Goal: Information Seeking & Learning: Learn about a topic

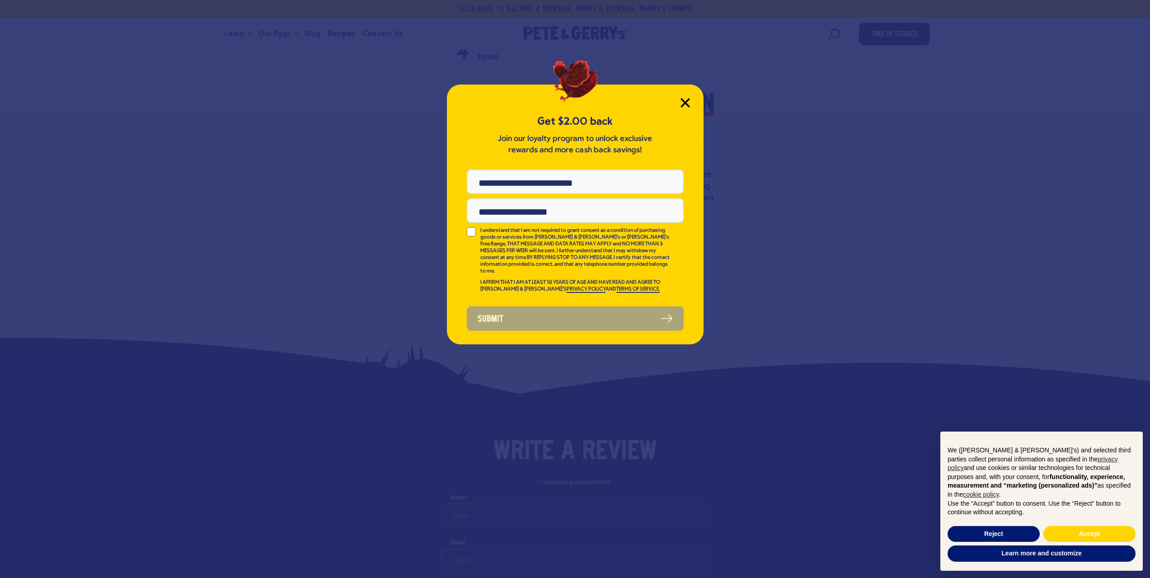
click at [686, 104] on icon "Close Modal" at bounding box center [685, 103] width 8 height 8
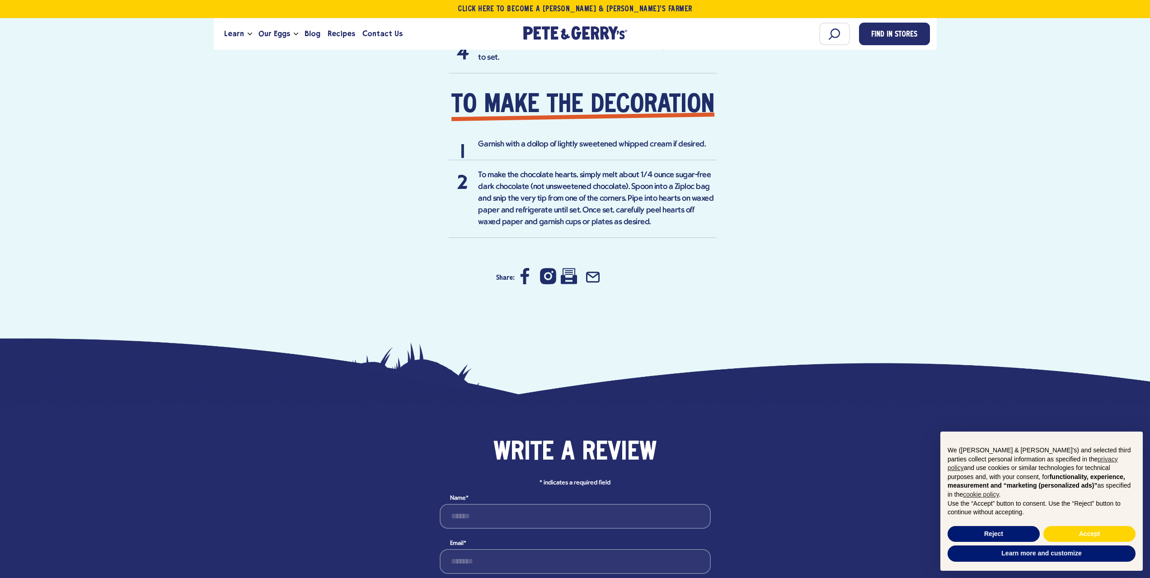
scroll to position [1039, 0]
click at [570, 268] on icon at bounding box center [569, 276] width 16 height 16
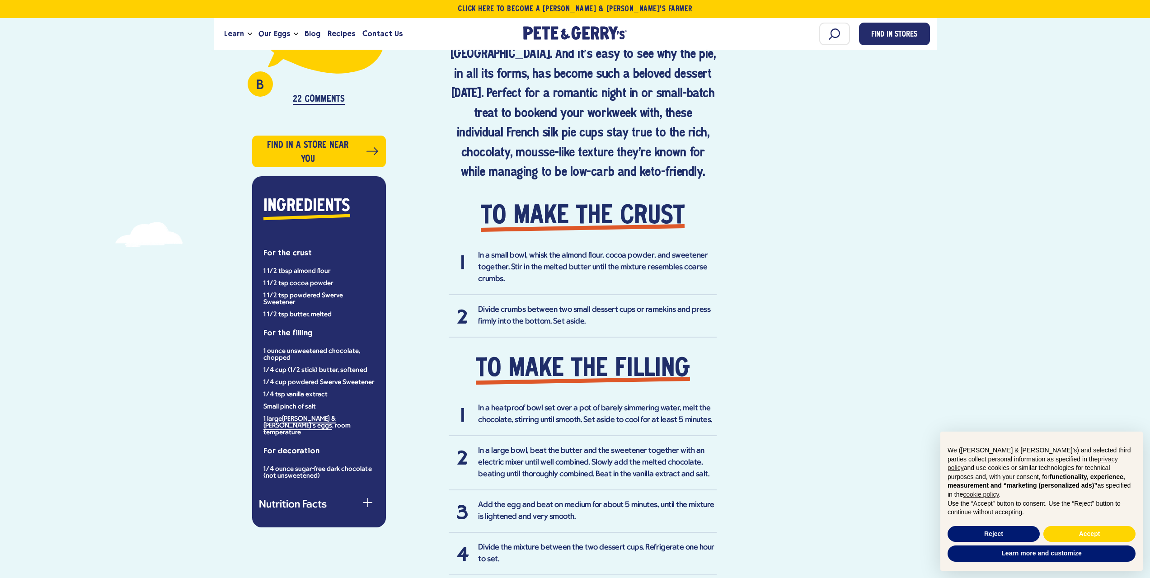
scroll to position [542, 0]
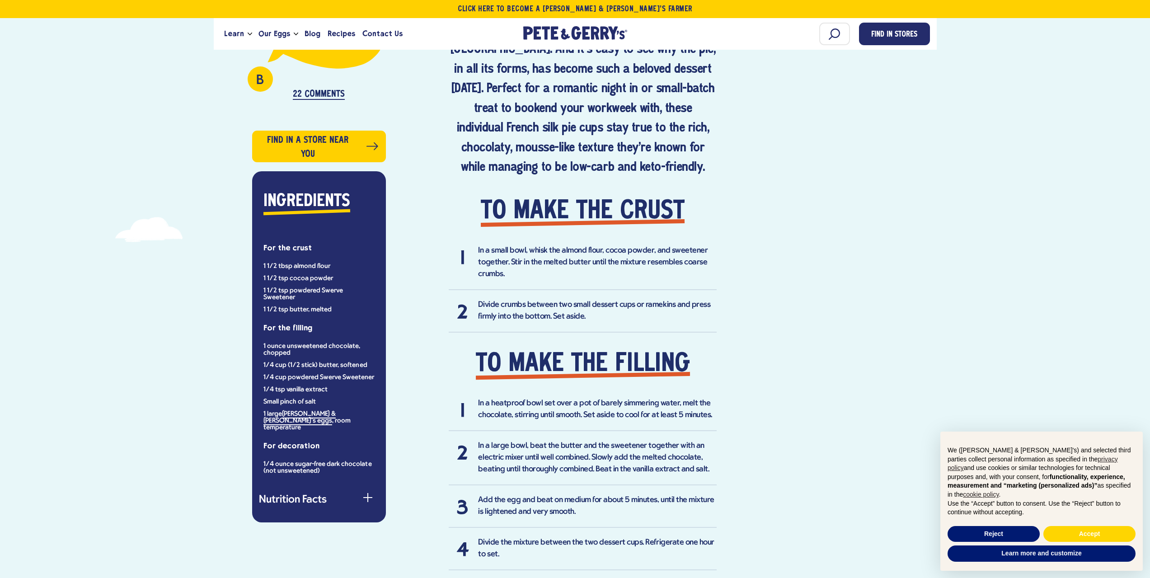
click at [240, 176] on div "B Can you substitute coconut flour for the almond flour? — [PERSON_NAME] 22 Com…" at bounding box center [303, 251] width 165 height 544
drag, startPoint x: 241, startPoint y: 176, endPoint x: 308, endPoint y: 177, distance: 67.3
click at [245, 176] on div "B Can you substitute coconut flour for the almond flour? — [PERSON_NAME] 22 Com…" at bounding box center [303, 251] width 165 height 544
click at [283, 176] on div "B Can you substitute coconut flour for the almond flour? — [PERSON_NAME] 22 Com…" at bounding box center [303, 251] width 165 height 544
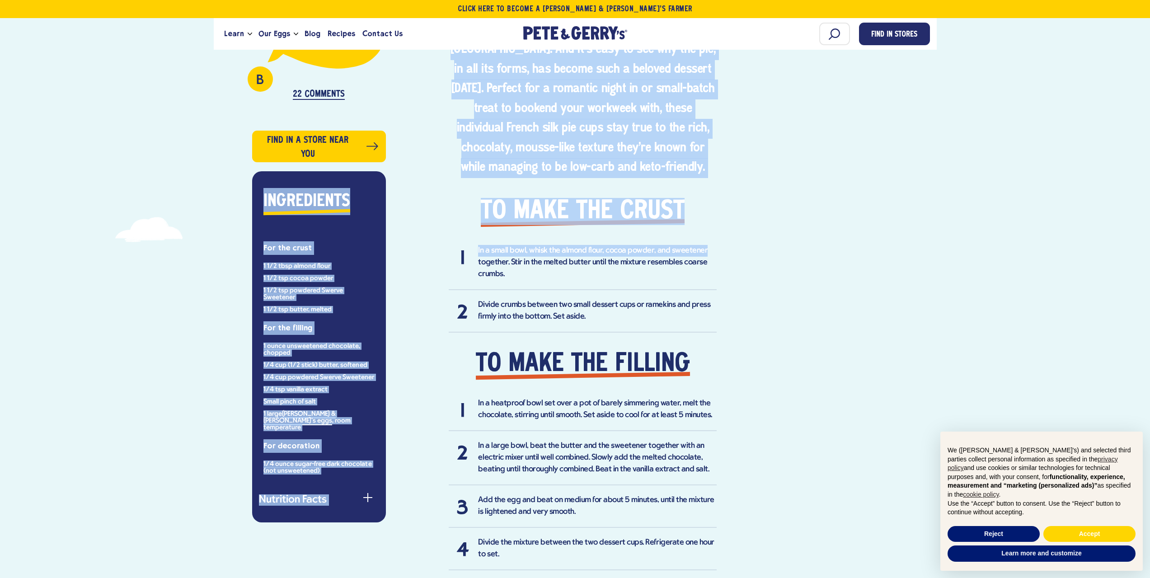
drag, startPoint x: 308, startPoint y: 177, endPoint x: 790, endPoint y: 230, distance: 485.1
click at [789, 228] on div "B Can you substitute coconut flour for the almond flour? — [PERSON_NAME] 22 Com…" at bounding box center [576, 315] width 710 height 944
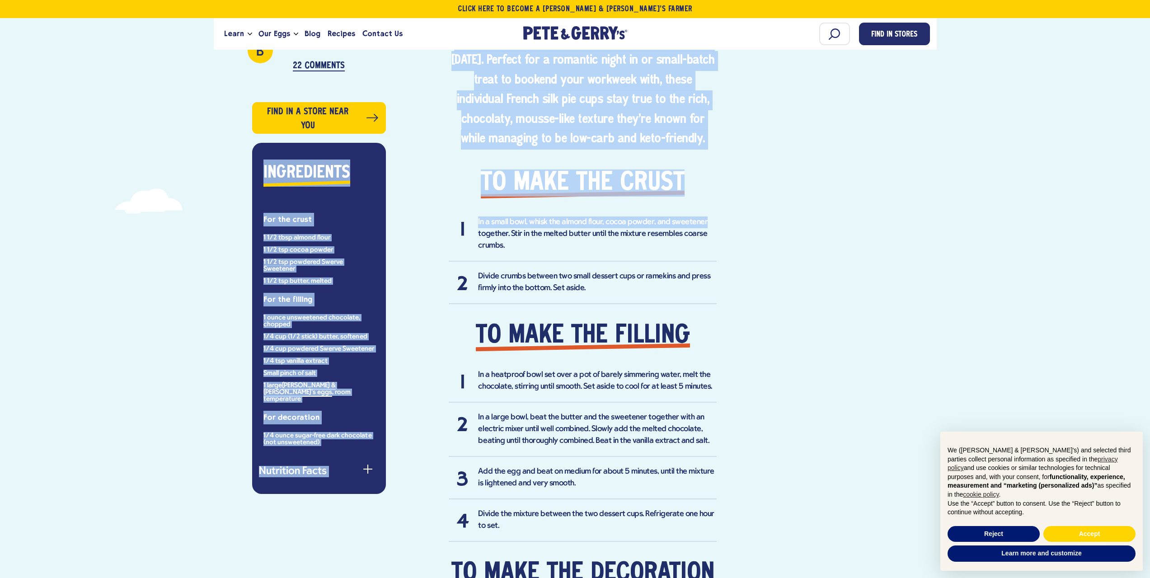
scroll to position [587, 0]
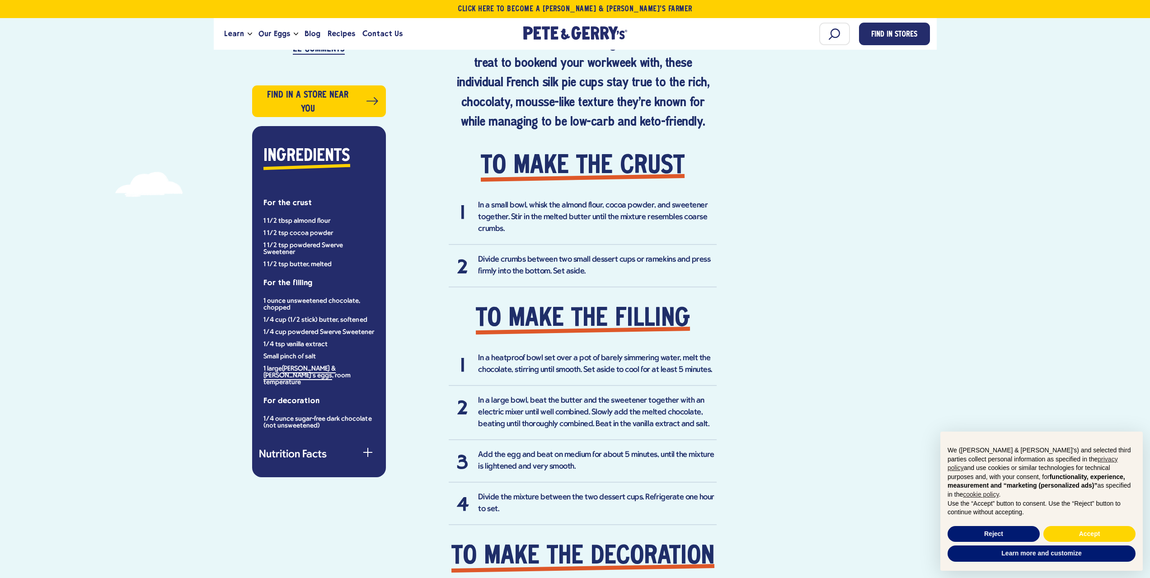
click at [830, 296] on div "B Can you substitute coconut flour for the almond flour? — [PERSON_NAME] 22 Com…" at bounding box center [576, 270] width 710 height 944
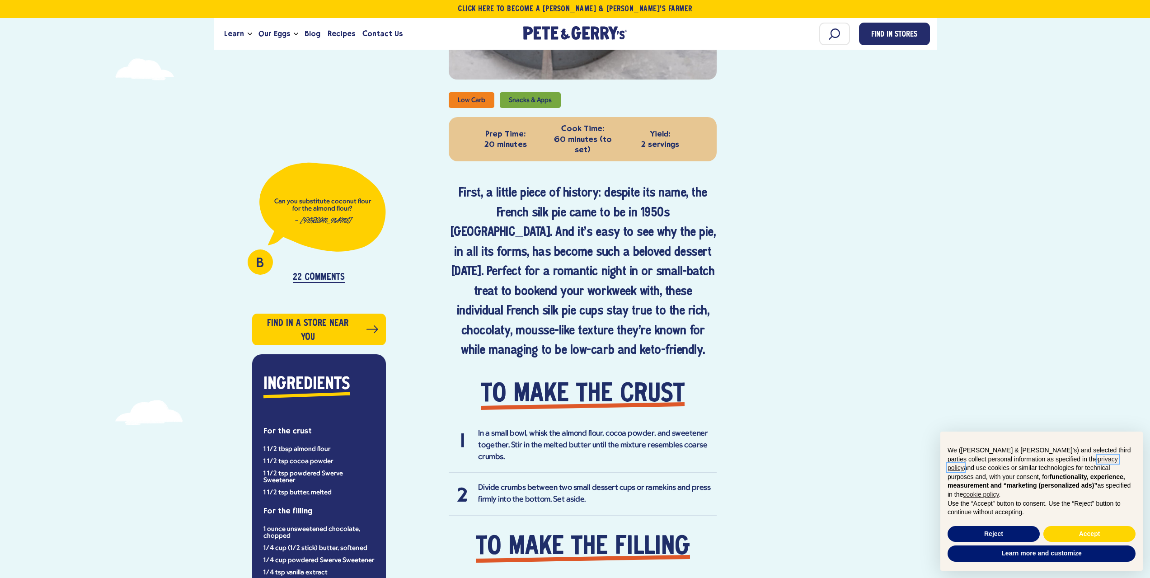
scroll to position [362, 0]
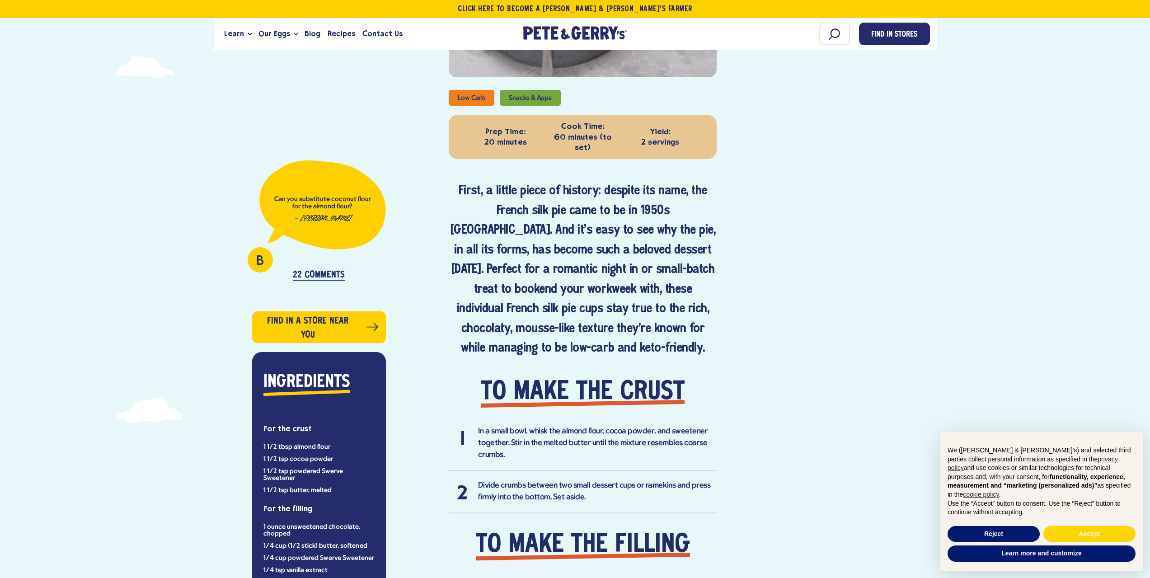
click at [305, 274] on p "22 Comments" at bounding box center [319, 275] width 52 height 10
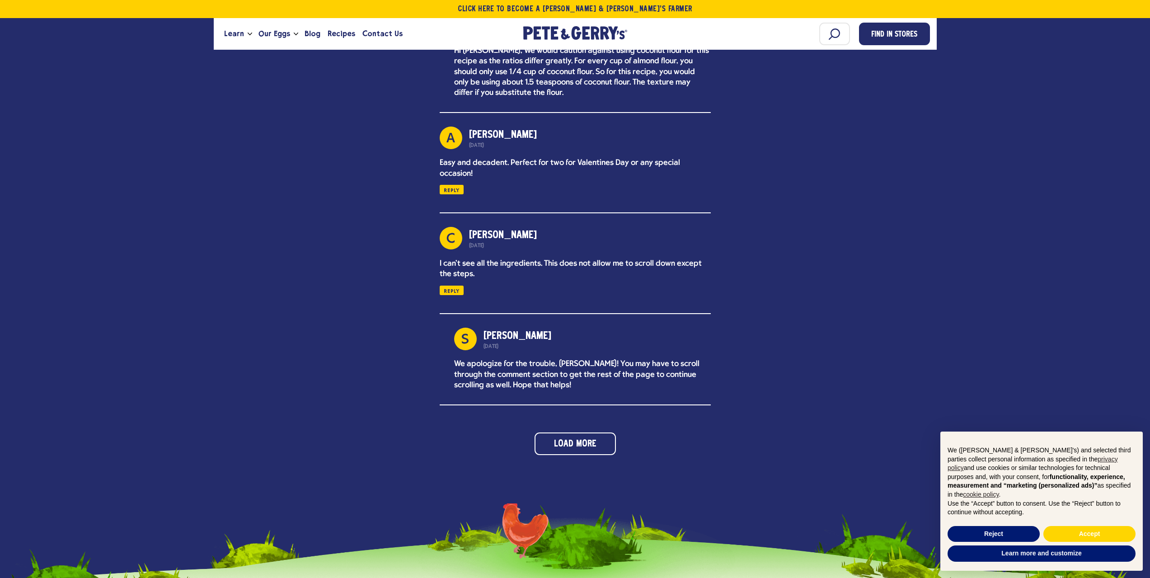
scroll to position [1853, 0]
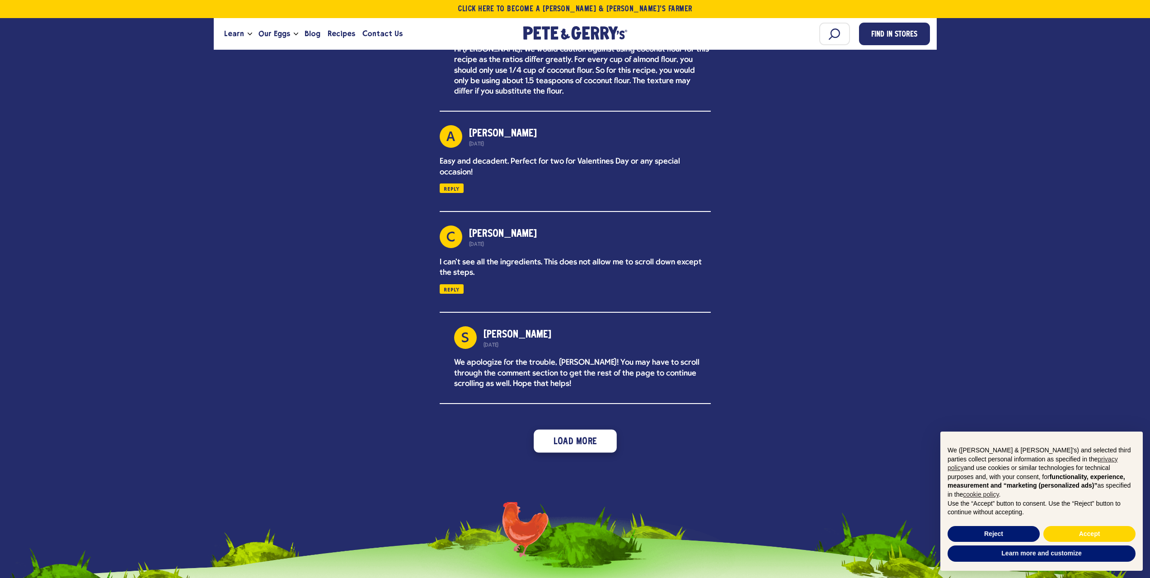
drag, startPoint x: 577, startPoint y: 423, endPoint x: 567, endPoint y: 423, distance: 9.5
click at [576, 429] on button "Load More" at bounding box center [575, 440] width 83 height 23
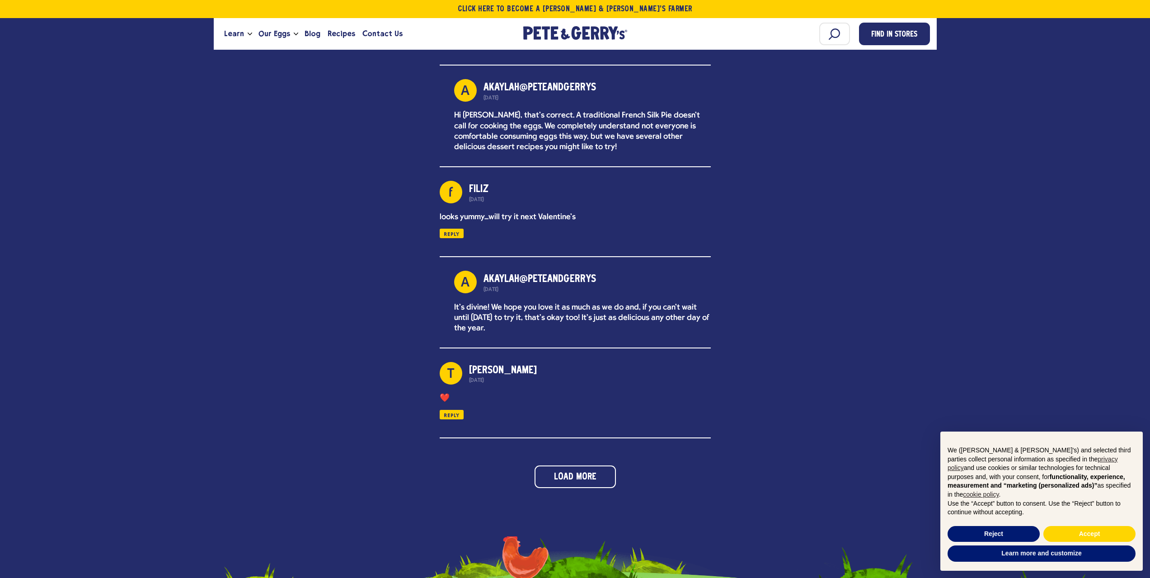
scroll to position [2305, 0]
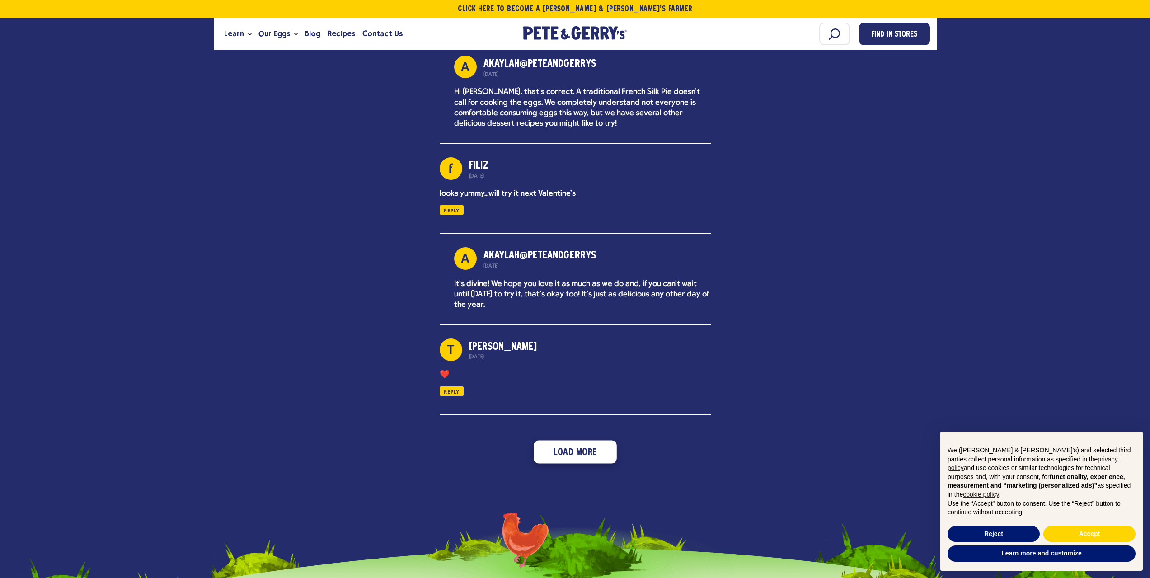
click at [580, 440] on button "Load More" at bounding box center [575, 451] width 83 height 23
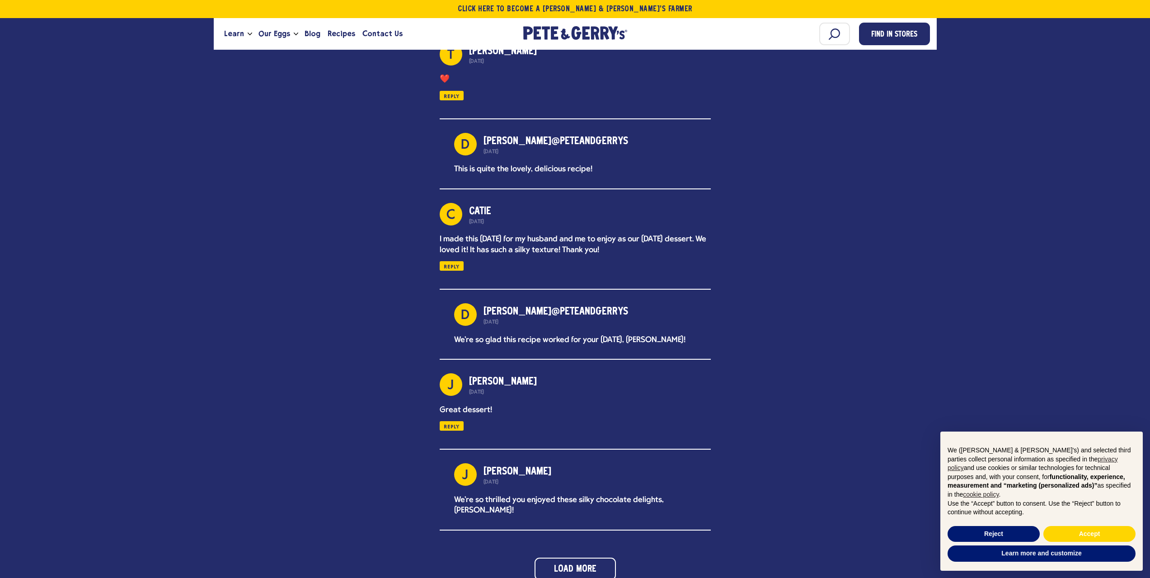
scroll to position [2621, 0]
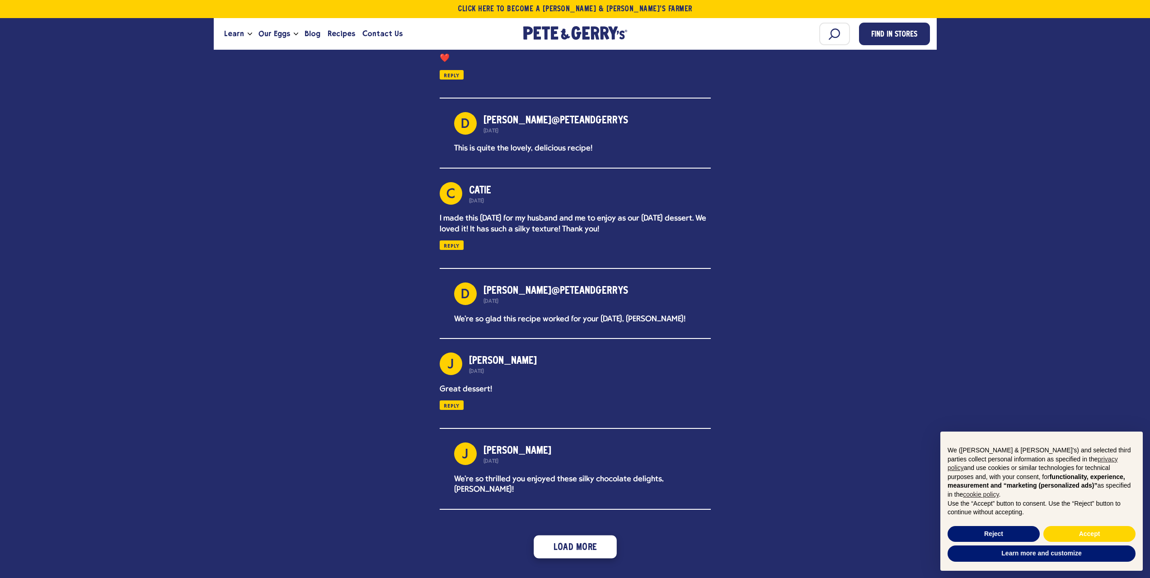
click at [572, 535] on button "Load More" at bounding box center [575, 546] width 83 height 23
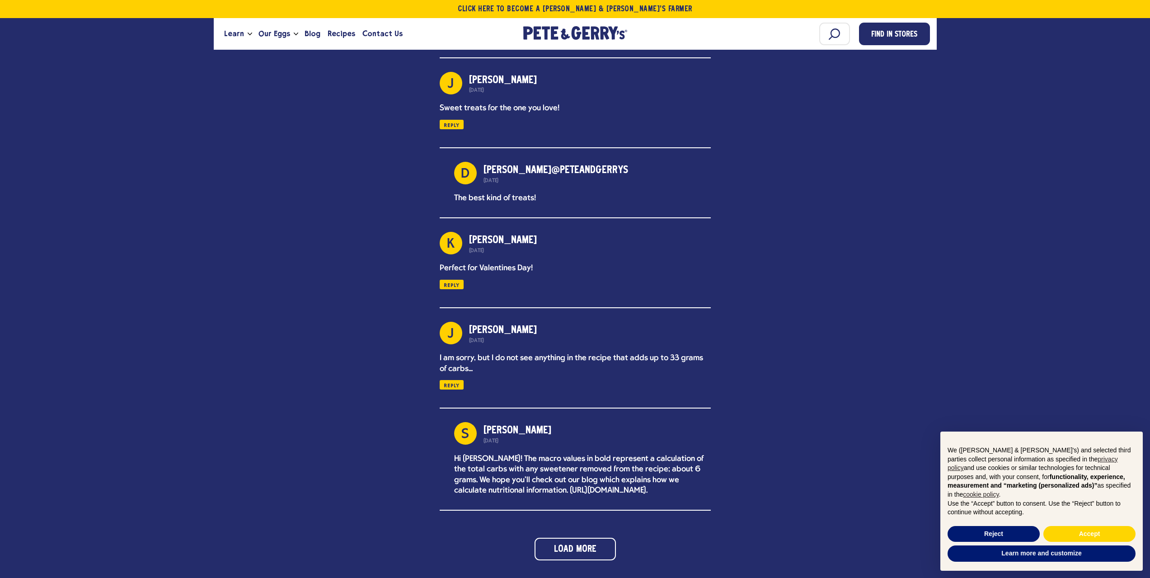
scroll to position [3073, 0]
click at [584, 536] on button "Load More" at bounding box center [575, 547] width 83 height 23
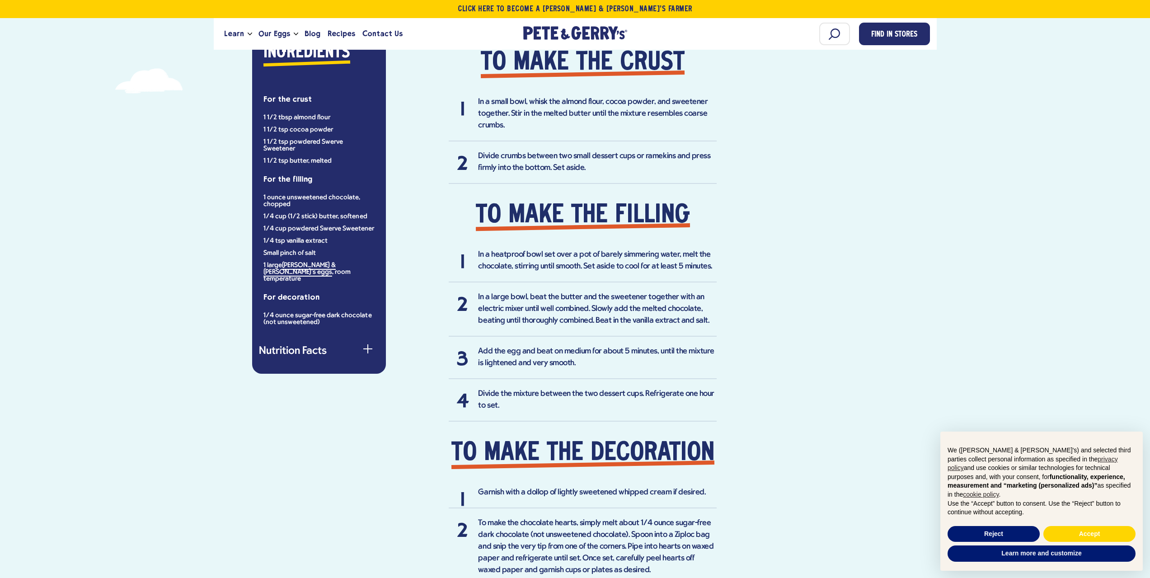
scroll to position [606, 0]
